Goal: Information Seeking & Learning: Learn about a topic

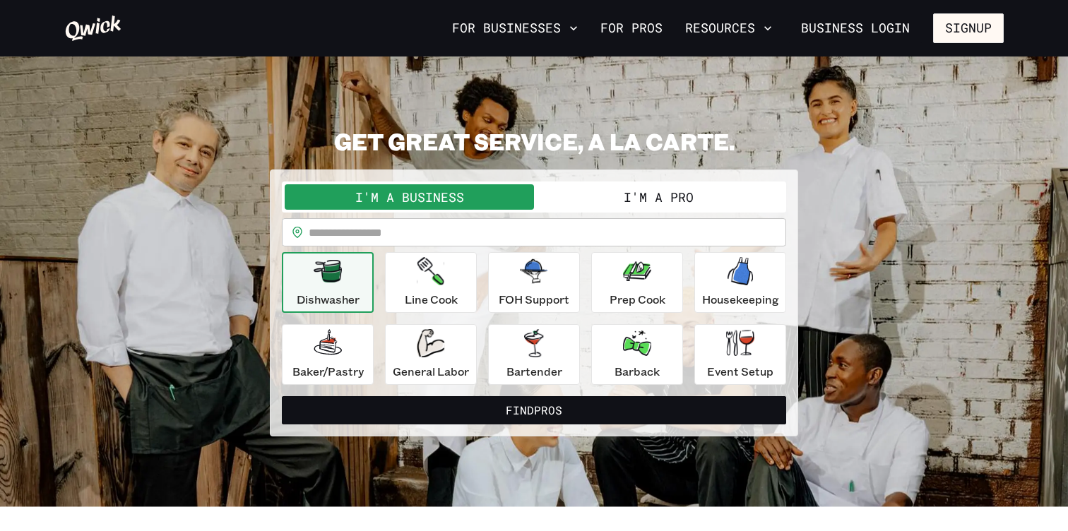
click at [384, 18] on div at bounding box center [255, 28] width 382 height 28
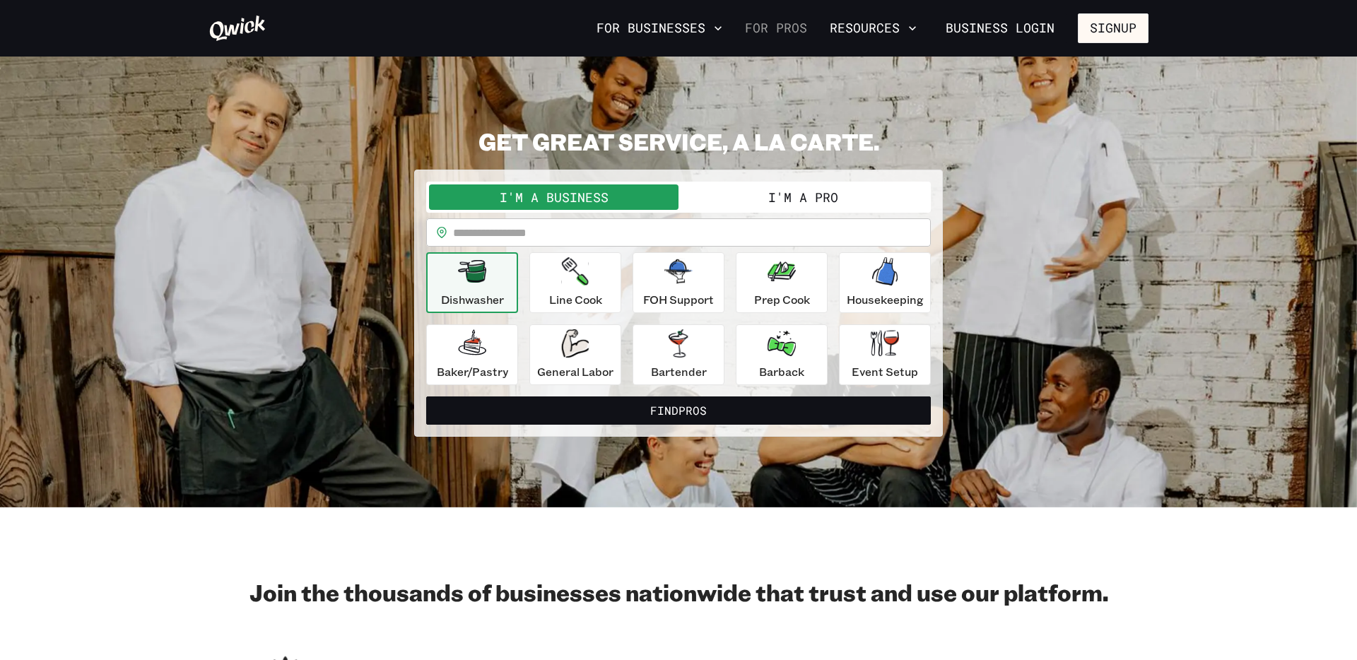
click at [783, 28] on link "For Pros" at bounding box center [775, 28] width 73 height 24
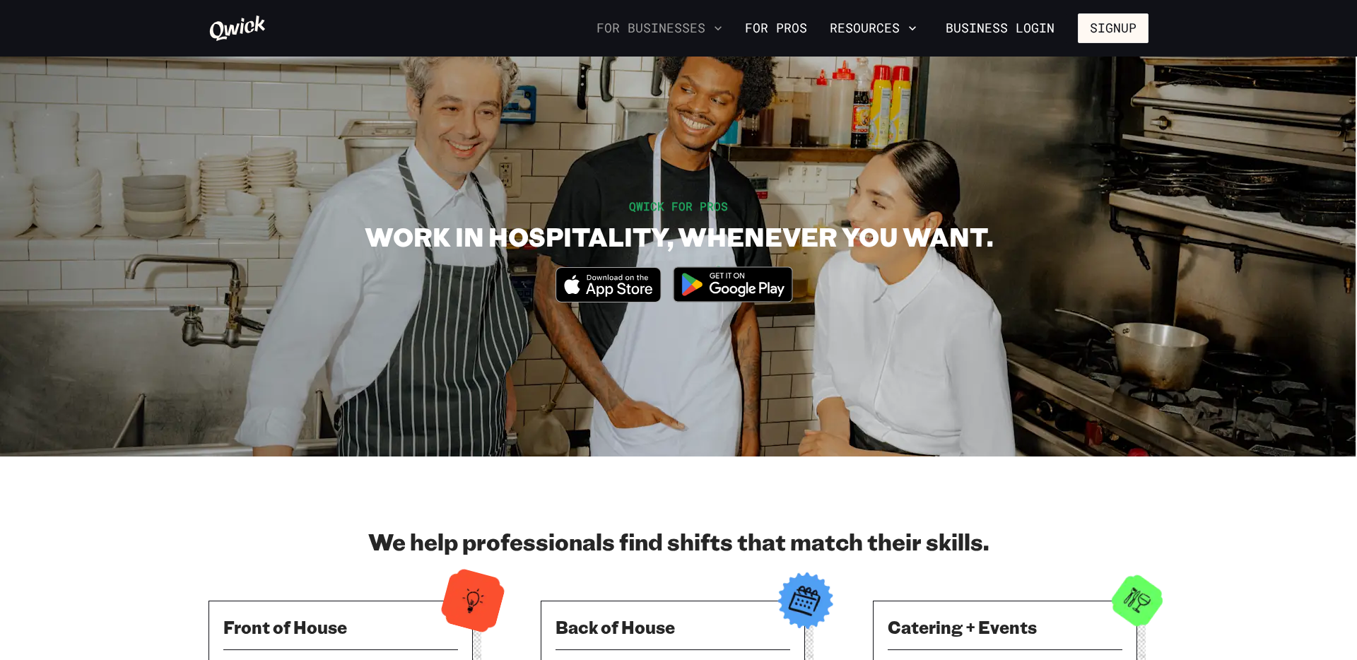
click at [644, 23] on button "For Businesses" at bounding box center [659, 28] width 137 height 24
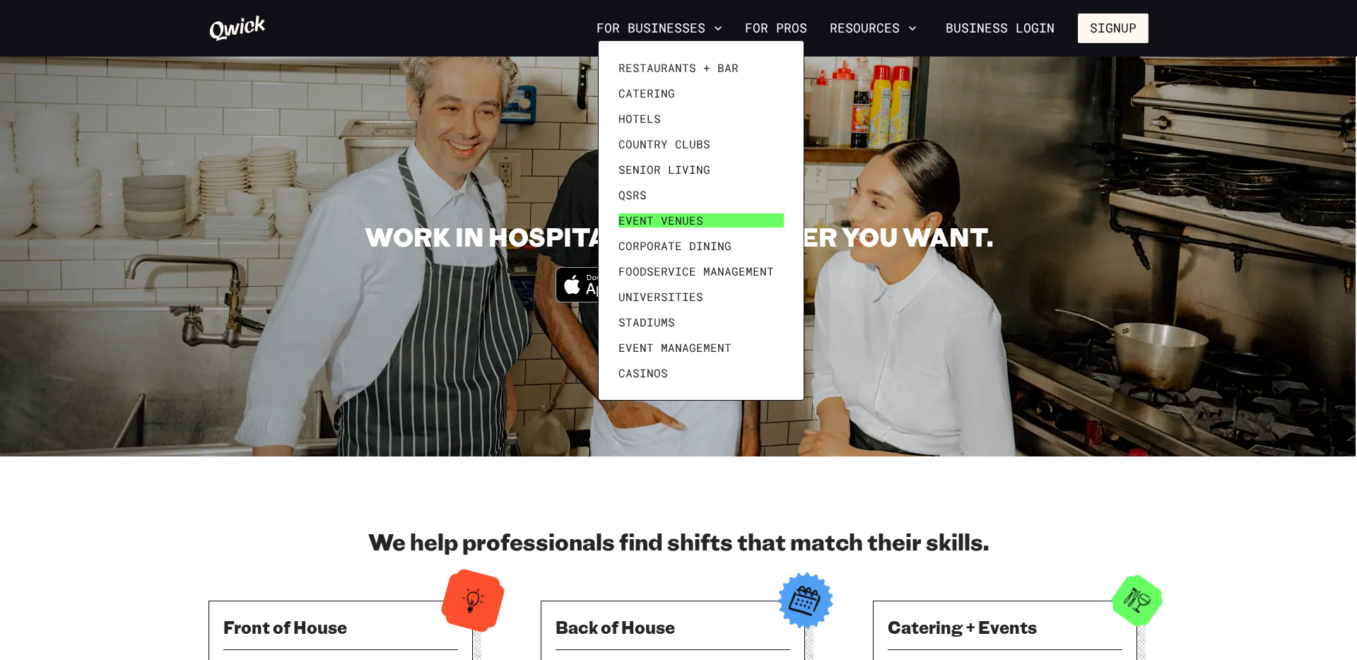
click at [678, 222] on span "Event Venues" at bounding box center [660, 220] width 85 height 14
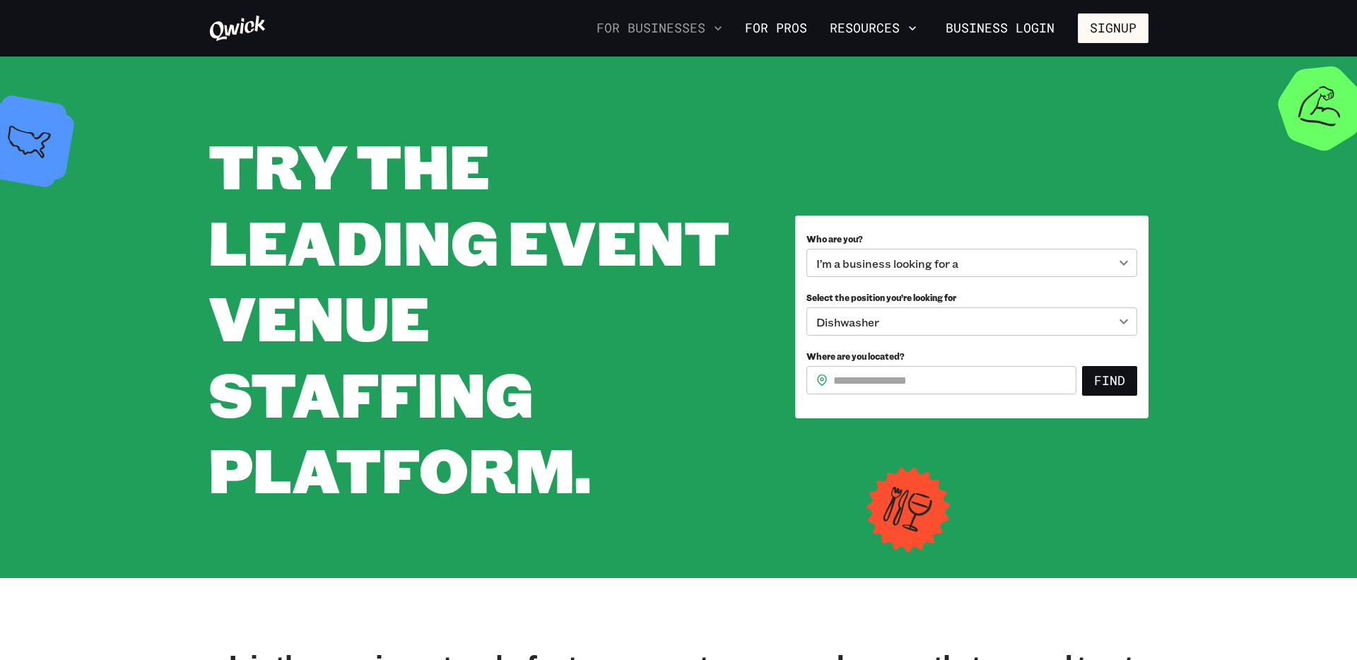
click at [659, 23] on button "For Businesses" at bounding box center [659, 28] width 137 height 24
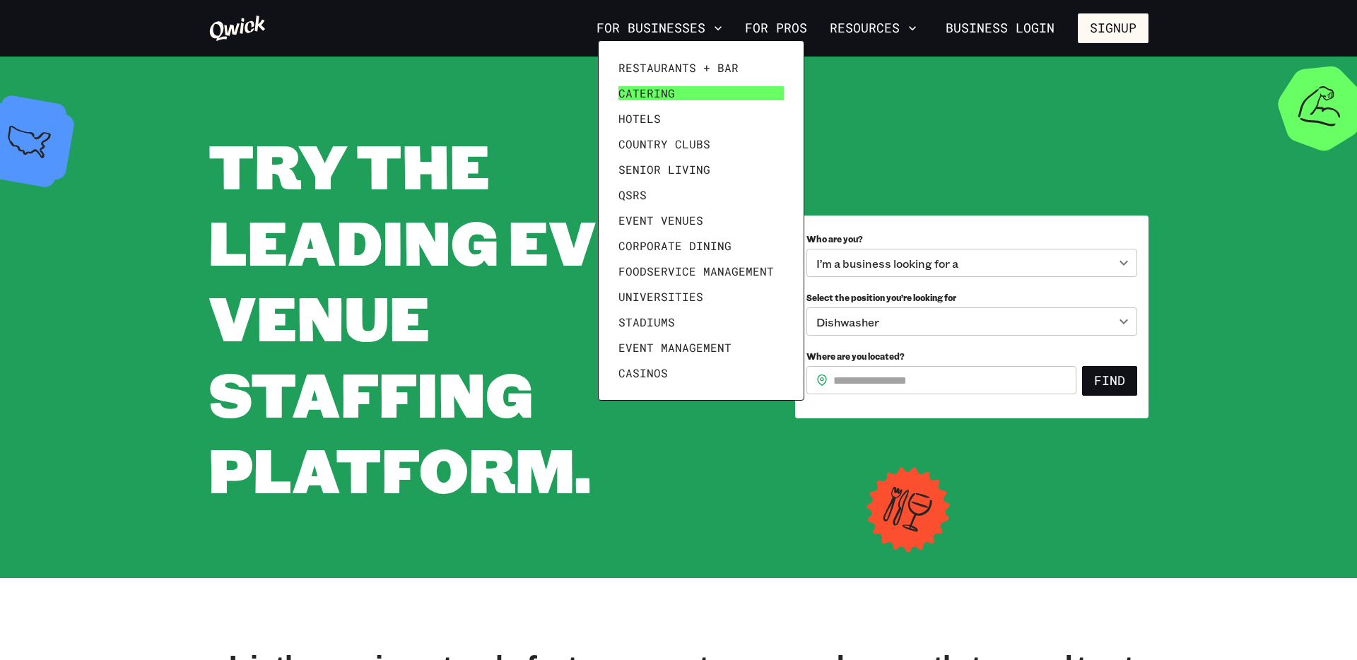
click at [664, 88] on span "Catering" at bounding box center [646, 93] width 57 height 14
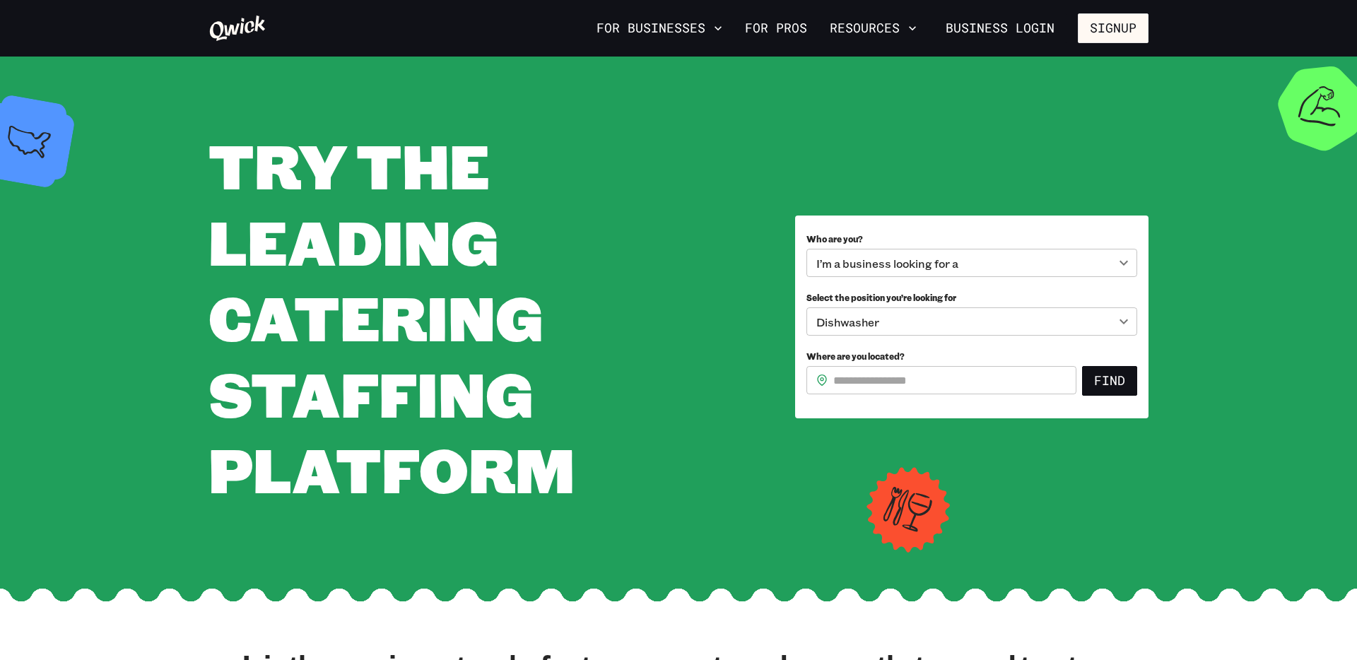
click at [242, 33] on icon at bounding box center [238, 28] width 56 height 25
